Goal: Task Accomplishment & Management: Use online tool/utility

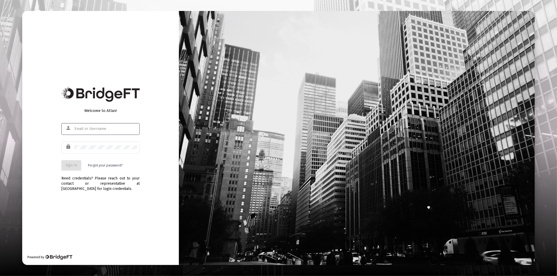
click at [98, 128] on input "text" at bounding box center [105, 129] width 63 height 4
type input "[PERSON_NAME][EMAIL_ADDRESS][DOMAIN_NAME]"
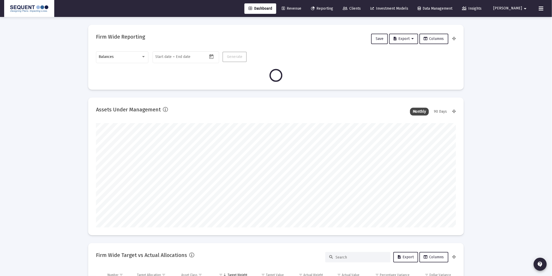
scroll to position [104, 194]
type input "[DATE]"
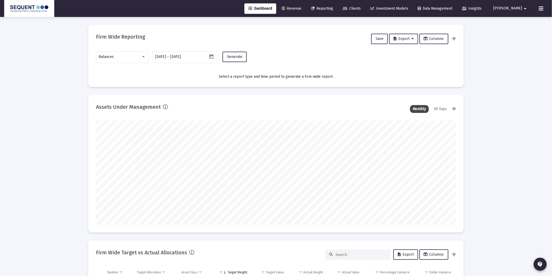
scroll to position [104, 168]
click at [108, 60] on div "Balances" at bounding box center [122, 56] width 47 height 13
click at [121, 26] on span "Transactions" at bounding box center [122, 24] width 47 height 11
click at [232, 58] on span "Generate" at bounding box center [234, 57] width 15 height 4
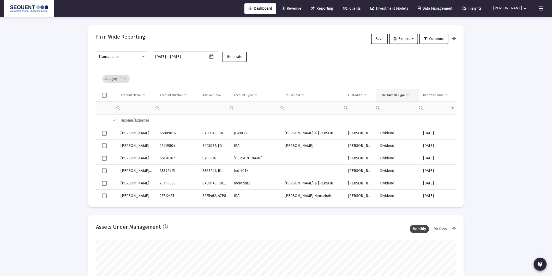
click at [408, 95] on span "Show filter options for column 'Transaction Type'" at bounding box center [408, 95] width 4 height 4
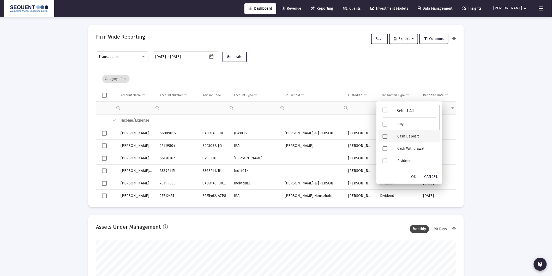
click at [409, 136] on div "Cash Deposit" at bounding box center [416, 136] width 47 height 12
click at [414, 136] on div "Security Deposit" at bounding box center [416, 137] width 47 height 12
click at [416, 177] on span "OK" at bounding box center [414, 177] width 5 height 4
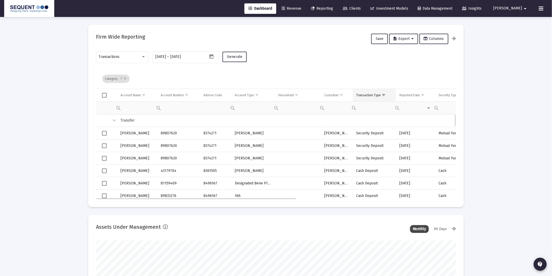
click at [373, 95] on div "Transaction Type" at bounding box center [369, 95] width 25 height 4
click at [398, 40] on span "Export" at bounding box center [404, 39] width 20 height 4
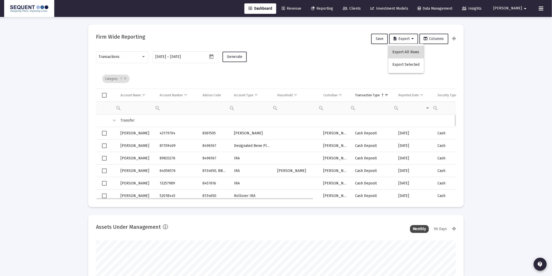
click at [408, 51] on button "Export All Rows" at bounding box center [406, 52] width 35 height 13
